Goal: Task Accomplishment & Management: Use online tool/utility

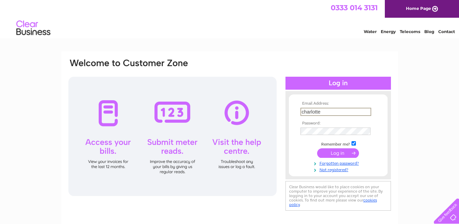
type input "[EMAIL_ADDRESS][DOMAIN_NAME]"
click at [317, 148] on input "submit" at bounding box center [338, 153] width 42 height 10
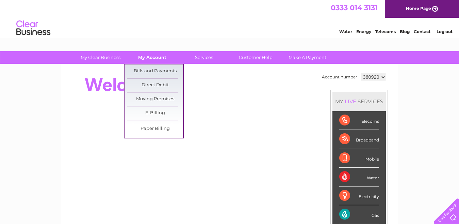
click at [154, 57] on link "My Account" at bounding box center [152, 57] width 56 height 13
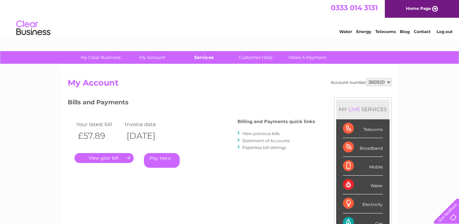
click at [203, 56] on link "Services" at bounding box center [204, 57] width 56 height 13
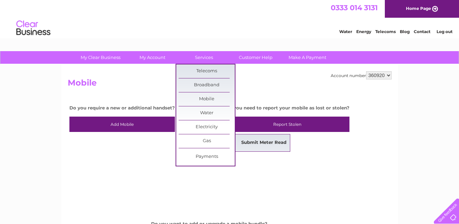
click at [249, 143] on link "Submit Meter Read" at bounding box center [264, 143] width 56 height 14
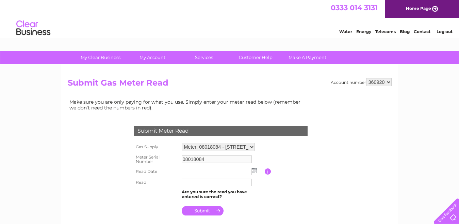
click at [255, 171] on img at bounding box center [254, 169] width 5 height 5
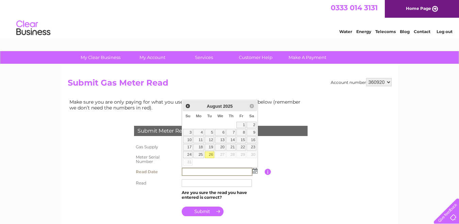
click at [209, 154] on link "26" at bounding box center [210, 154] width 10 height 7
type input "2025/08/26"
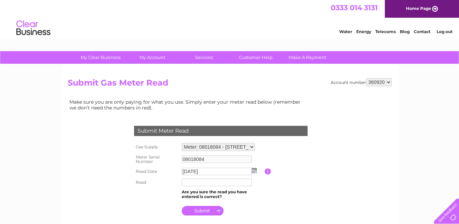
click at [199, 183] on input "text" at bounding box center [217, 181] width 70 height 7
type input "073072"
click at [201, 210] on input "submit" at bounding box center [203, 211] width 42 height 10
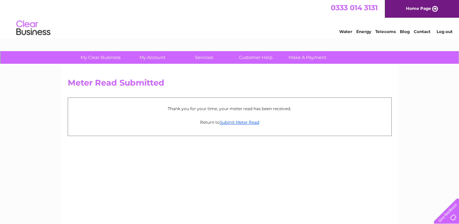
click at [444, 29] on li "Log out" at bounding box center [445, 31] width 20 height 9
click at [443, 34] on link "Log out" at bounding box center [445, 31] width 16 height 5
